Goal: Task Accomplishment & Management: Manage account settings

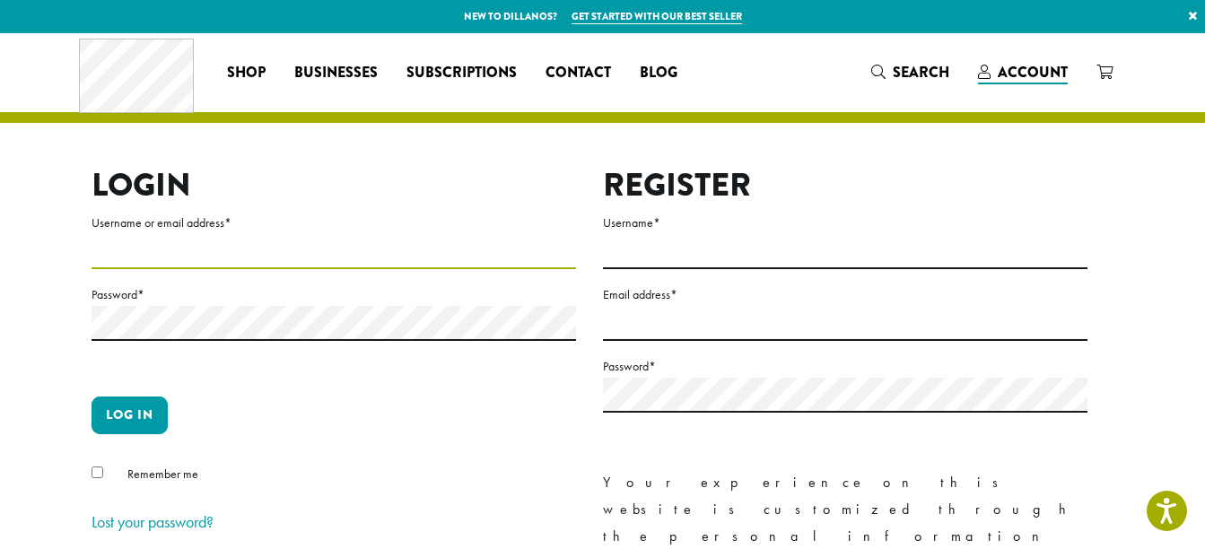
click at [223, 264] on input "Username or email address *" at bounding box center [334, 251] width 484 height 35
type input "**********"
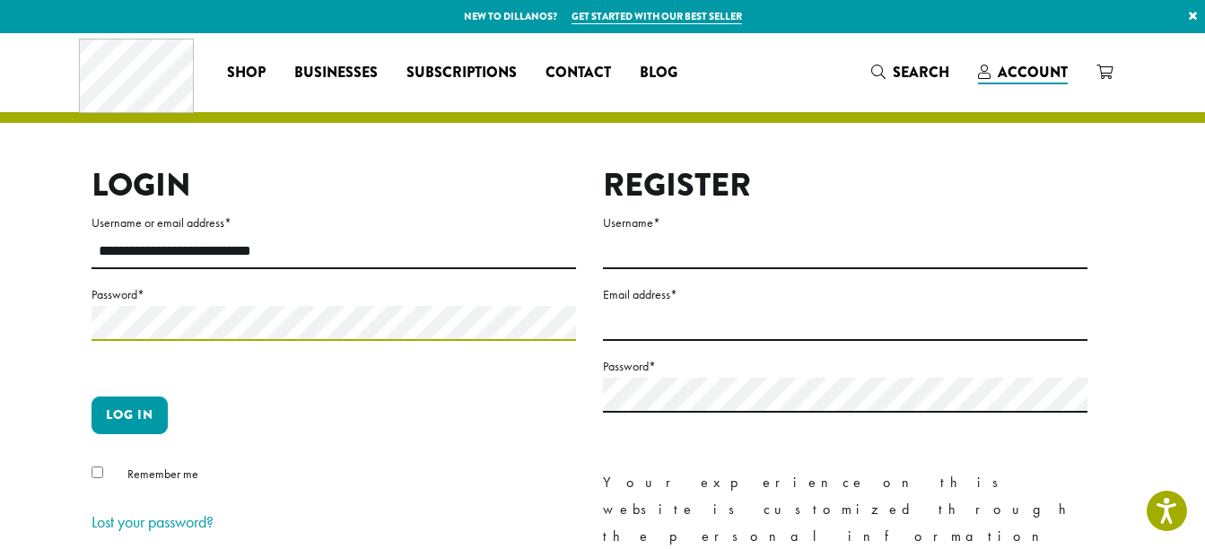
click at [92, 397] on button "Log in" at bounding box center [130, 416] width 76 height 38
